Goal: Task Accomplishment & Management: Manage account settings

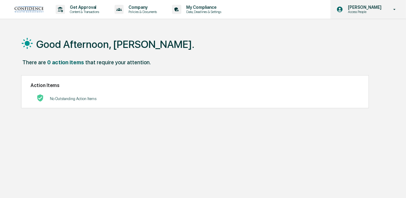
click at [376, 8] on p "[PERSON_NAME]" at bounding box center [363, 7] width 41 height 5
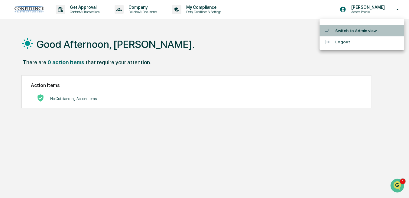
click at [359, 31] on li "Switch to Admin view..." at bounding box center [362, 30] width 85 height 11
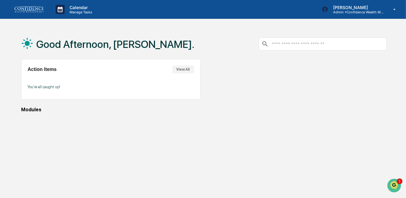
click at [182, 67] on button "View All" at bounding box center [183, 69] width 22 height 8
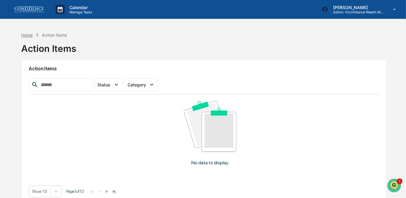
click at [28, 32] on div "Home" at bounding box center [26, 34] width 11 height 5
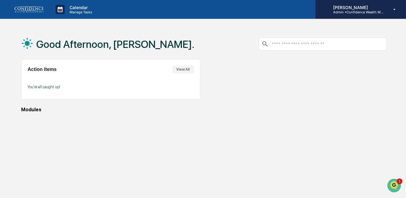
click at [396, 7] on icon at bounding box center [395, 10] width 11 height 6
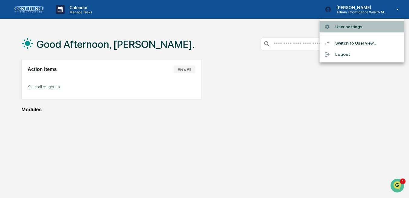
click at [353, 28] on li "User settings" at bounding box center [362, 26] width 85 height 11
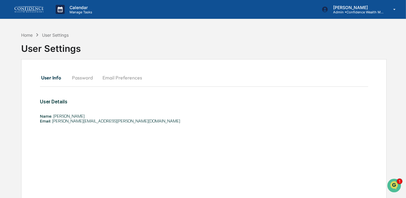
click at [91, 77] on button "Password" at bounding box center [82, 77] width 31 height 15
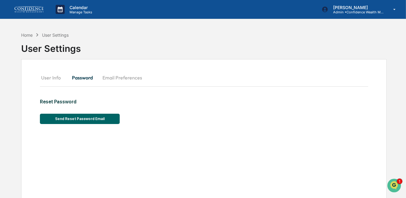
click at [124, 78] on button "Email Preferences" at bounding box center [122, 77] width 49 height 15
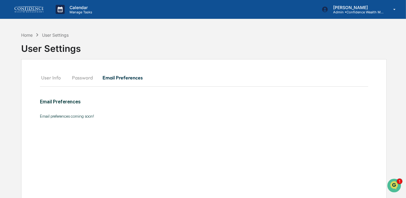
click at [56, 78] on button "User Info" at bounding box center [53, 77] width 27 height 15
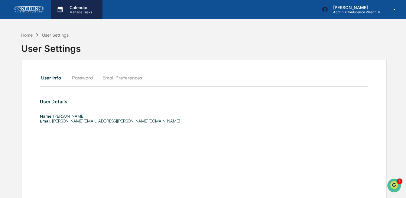
click at [82, 3] on div "Calendar Manage Tasks" at bounding box center [77, 9] width 52 height 19
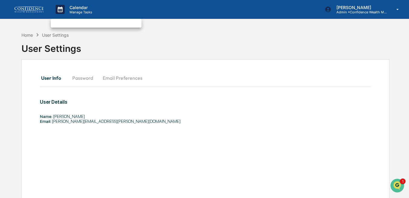
click at [353, 10] on div at bounding box center [204, 99] width 409 height 198
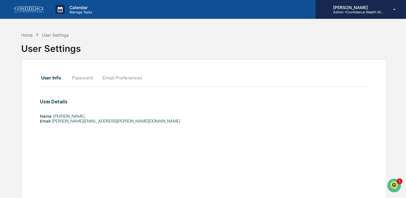
click at [382, 10] on p "Admin • Confidence Wealth Management" at bounding box center [357, 12] width 56 height 4
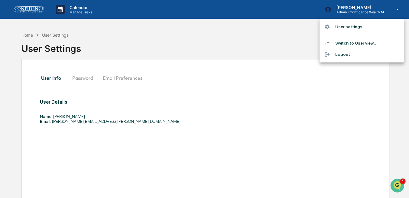
click at [244, 21] on div at bounding box center [204, 99] width 409 height 198
